Goal: Task Accomplishment & Management: Complete application form

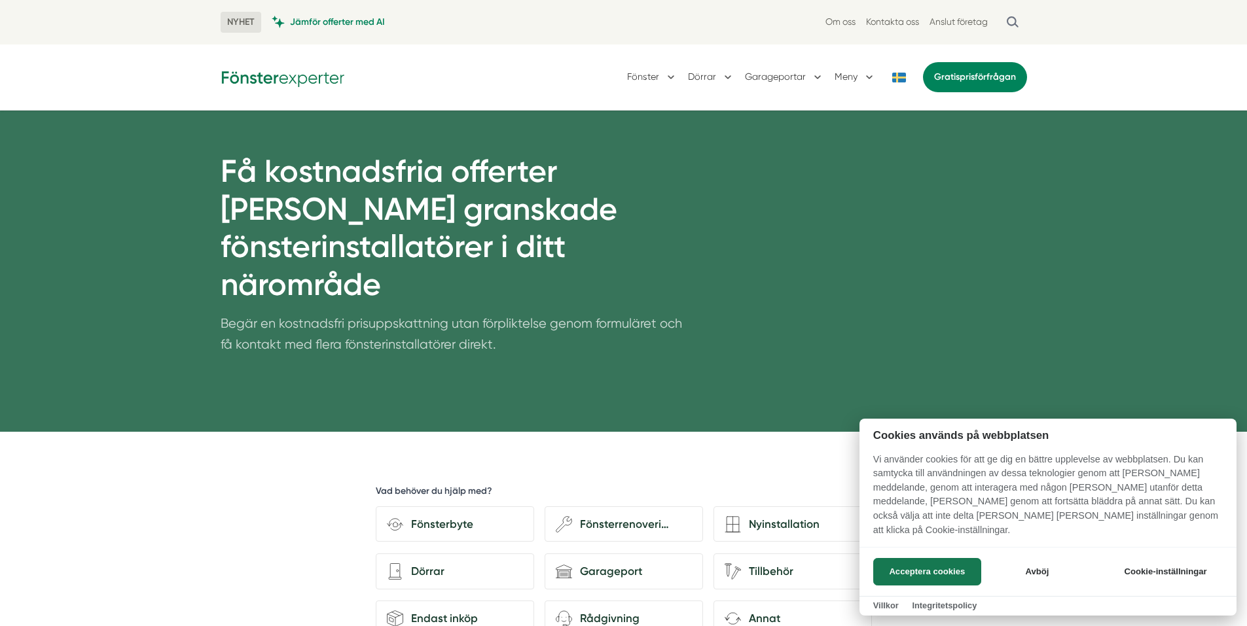
drag, startPoint x: 151, startPoint y: 166, endPoint x: 88, endPoint y: 142, distance: 67.7
click at [88, 142] on div at bounding box center [623, 313] width 1247 height 626
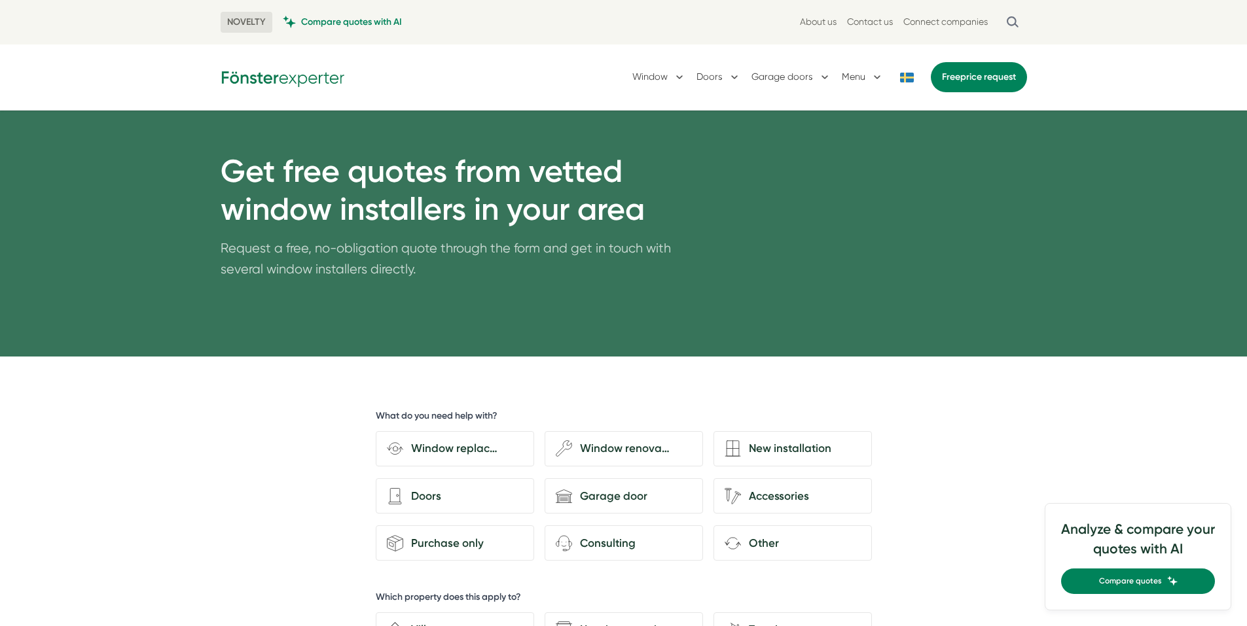
drag, startPoint x: 346, startPoint y: 272, endPoint x: 341, endPoint y: 279, distance: 8.5
click at [346, 272] on font "Request a free, no-obligation quote through the form and get in touch with seve…" at bounding box center [446, 259] width 450 height 36
click at [978, 84] on link "Free price request" at bounding box center [979, 77] width 96 height 30
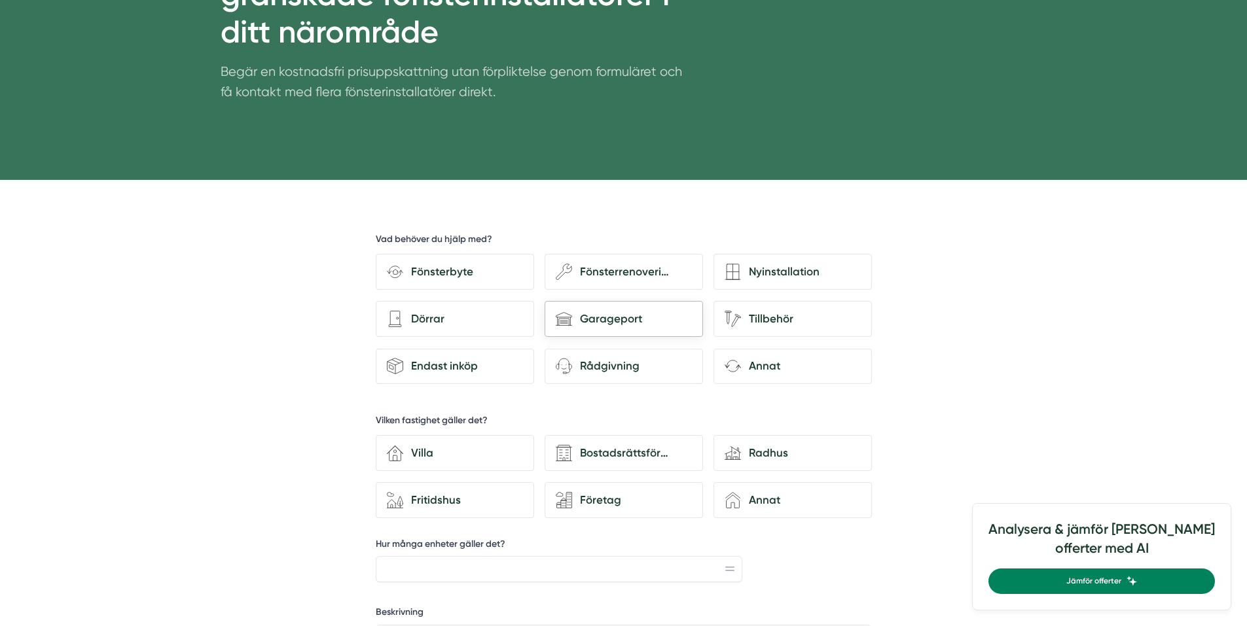
scroll to position [327, 0]
